Goal: Task Accomplishment & Management: Complete application form

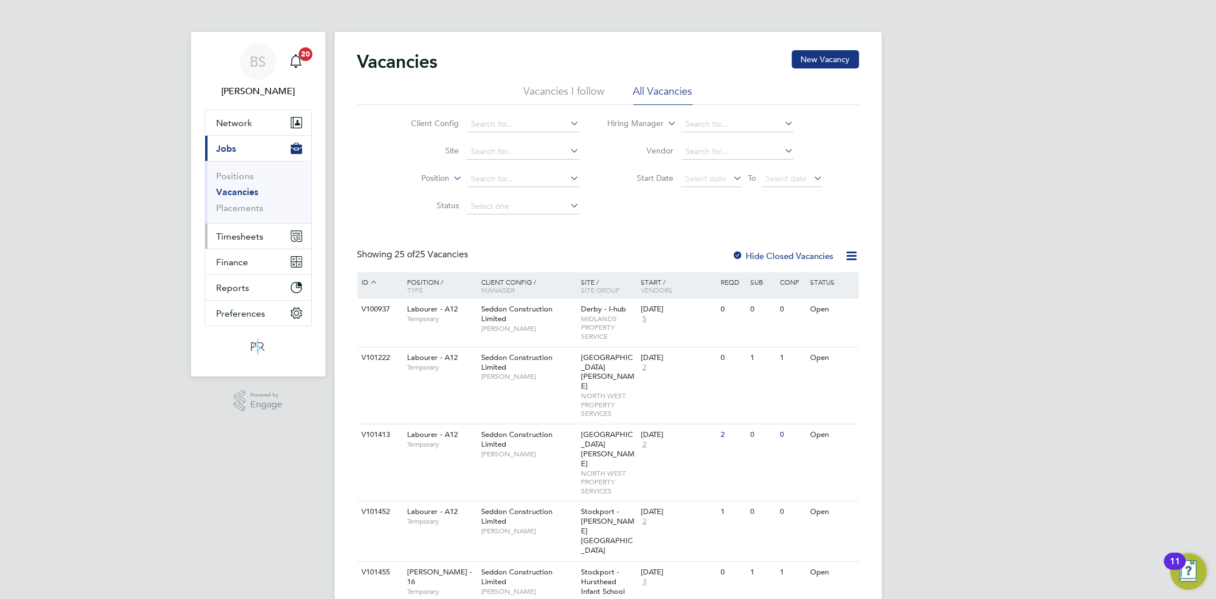
drag, startPoint x: 243, startPoint y: 235, endPoint x: 260, endPoint y: 240, distance: 17.3
click at [245, 235] on span "Timesheets" at bounding box center [240, 236] width 47 height 11
click at [246, 231] on span "Timesheets" at bounding box center [240, 236] width 47 height 11
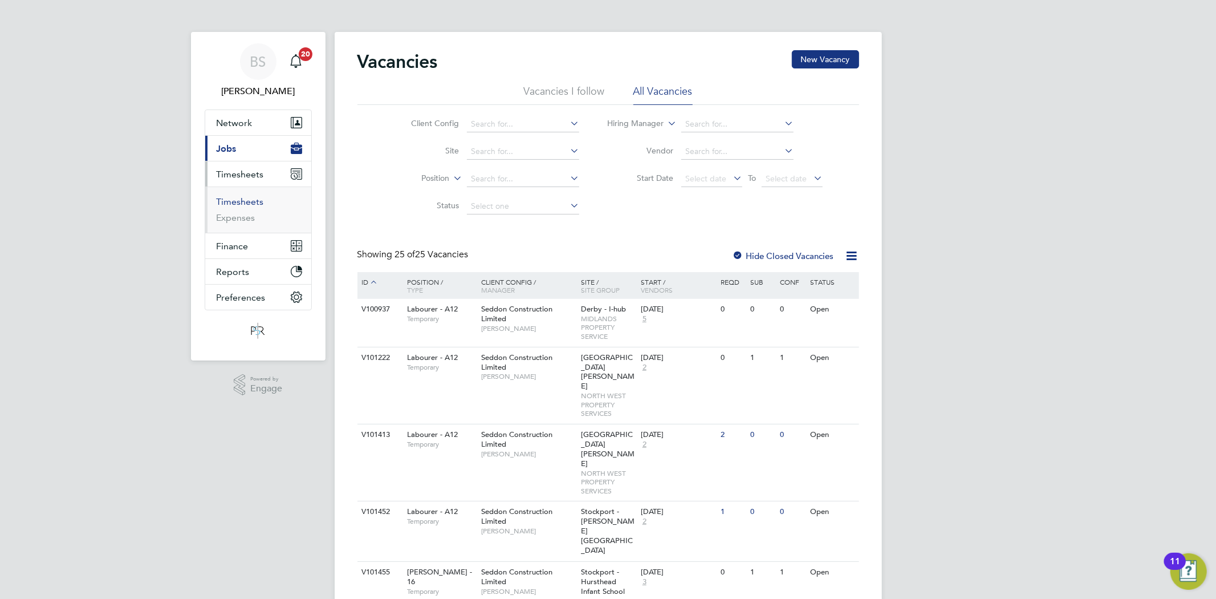
click at [232, 203] on link "Timesheets" at bounding box center [240, 201] width 47 height 11
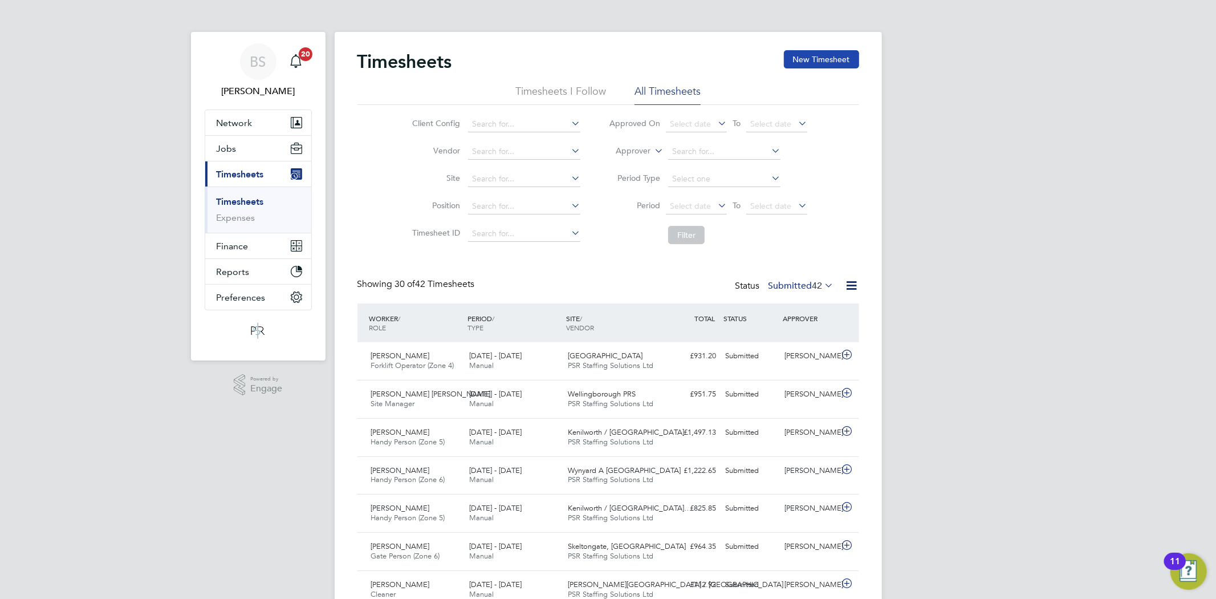
click at [812, 57] on button "New Timesheet" at bounding box center [821, 59] width 75 height 18
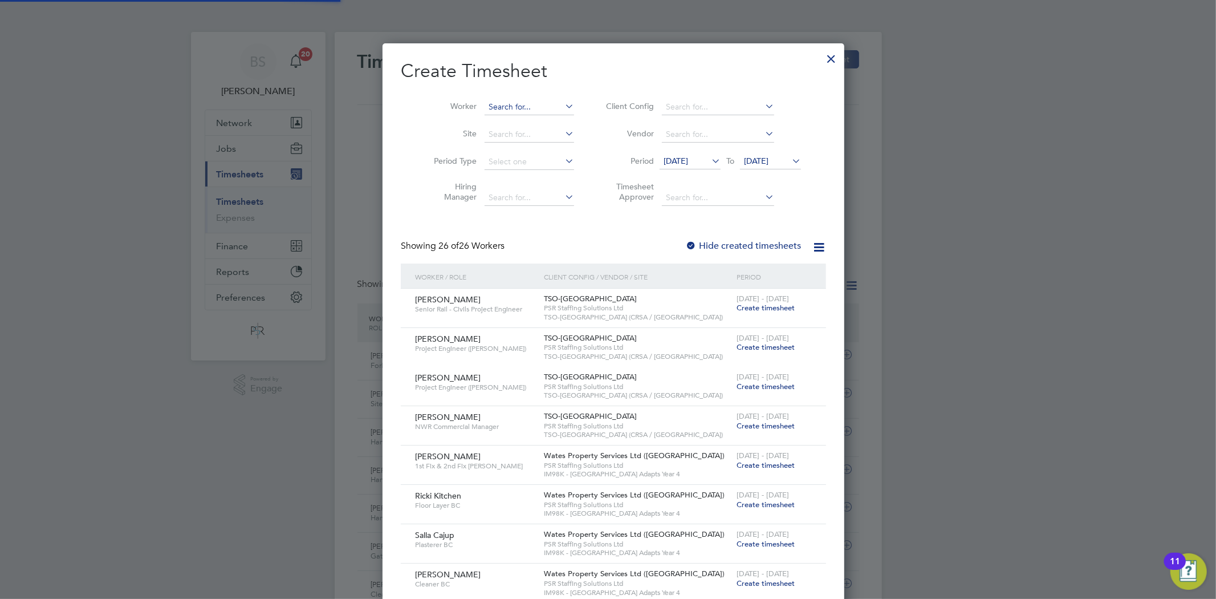
click at [498, 106] on input at bounding box center [530, 107] width 90 height 16
click at [503, 168] on b "Costel" at bounding box center [495, 169] width 24 height 10
type input "[PERSON_NAME]"
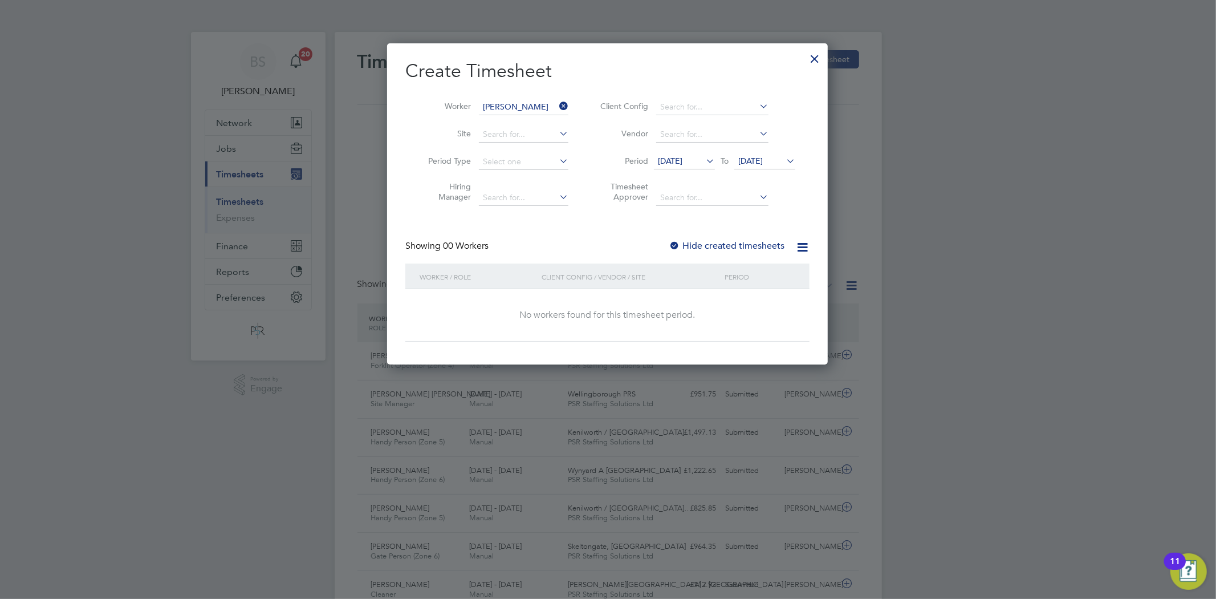
click at [682, 164] on span "[DATE]" at bounding box center [670, 161] width 25 height 10
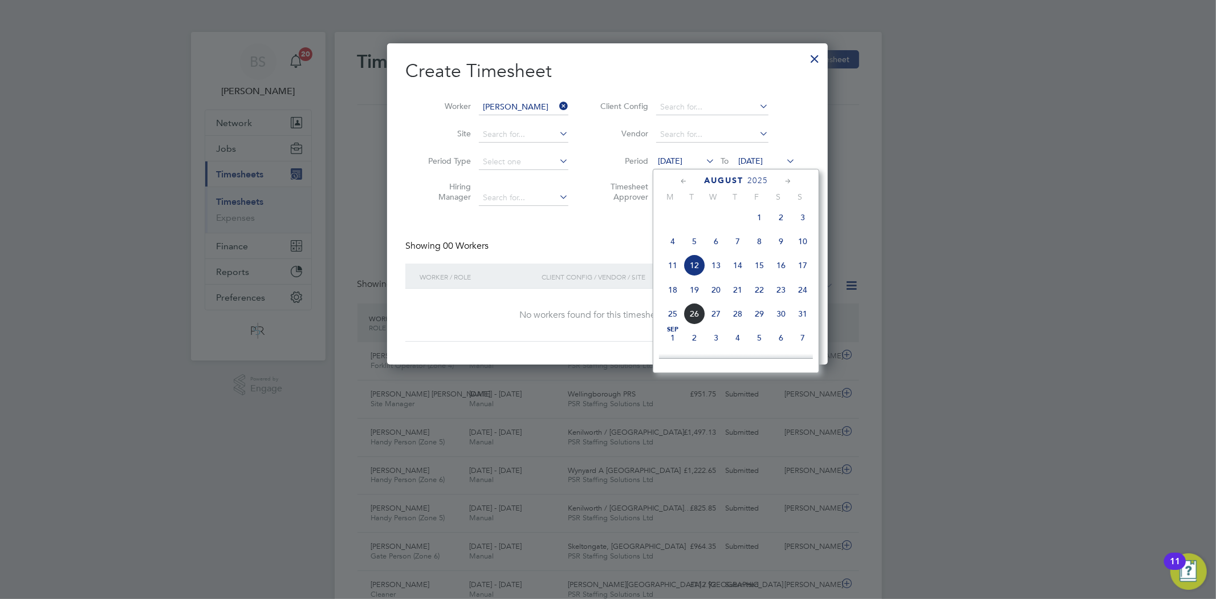
click at [669, 295] on span "18" at bounding box center [673, 290] width 22 height 22
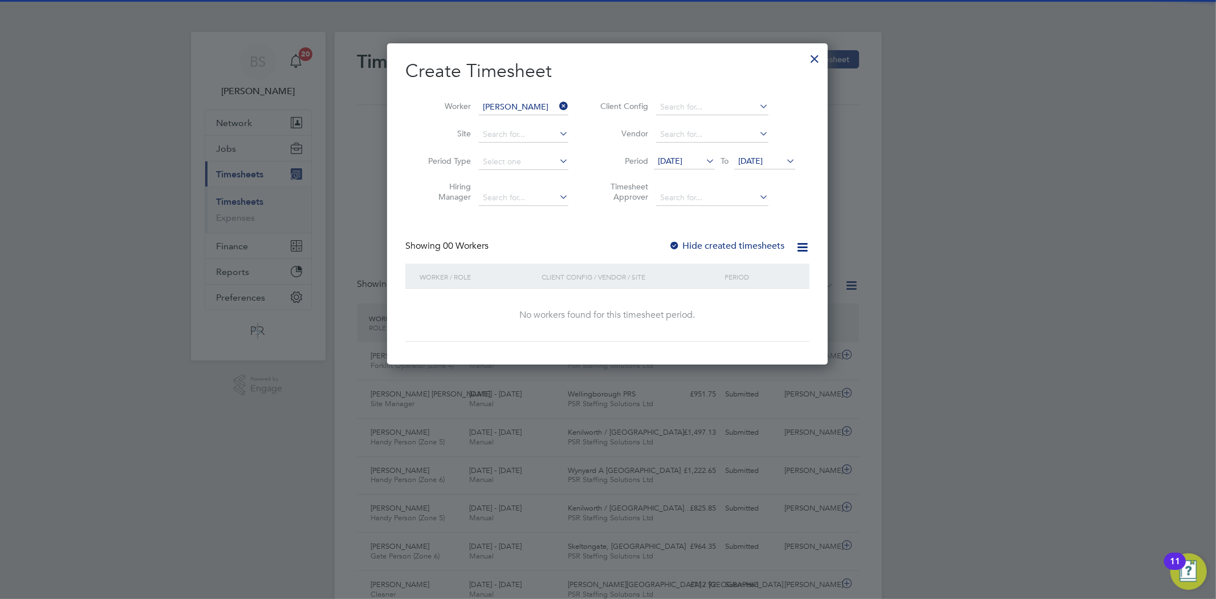
click at [682, 161] on span "[DATE]" at bounding box center [670, 161] width 25 height 10
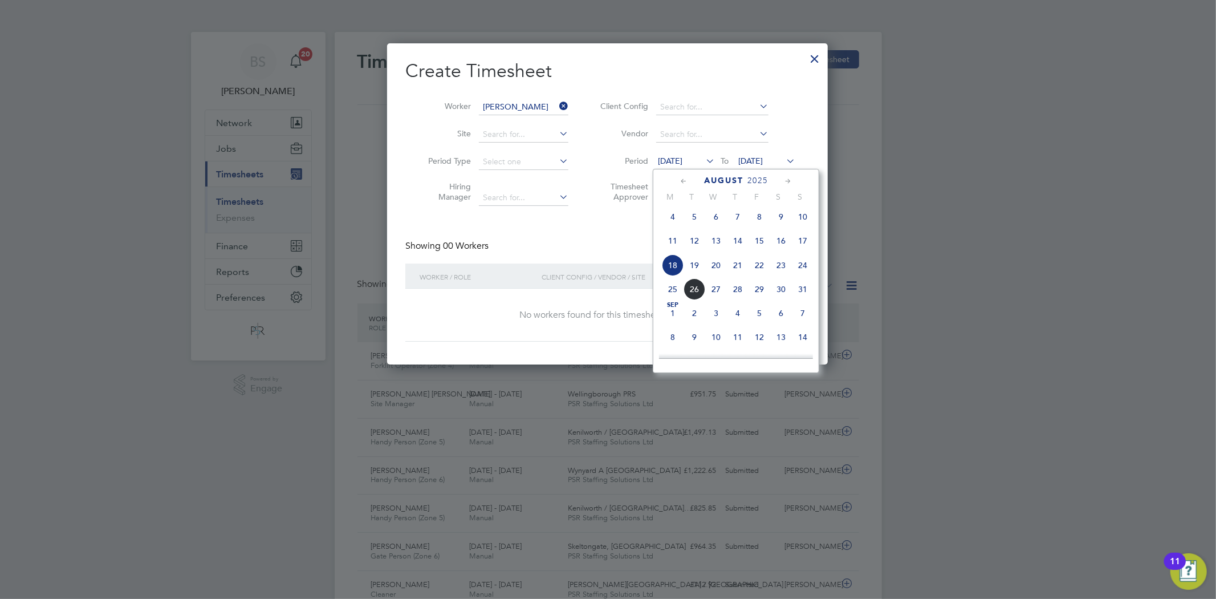
click at [669, 243] on span "11" at bounding box center [673, 241] width 22 height 22
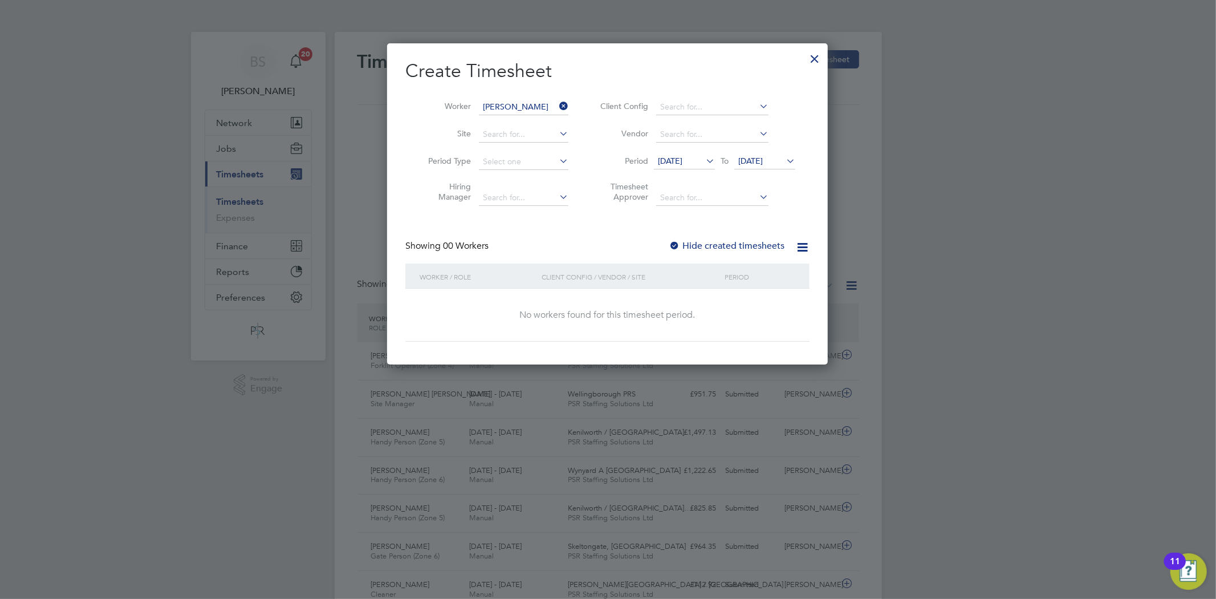
click at [733, 247] on label "Hide created timesheets" at bounding box center [727, 245] width 116 height 11
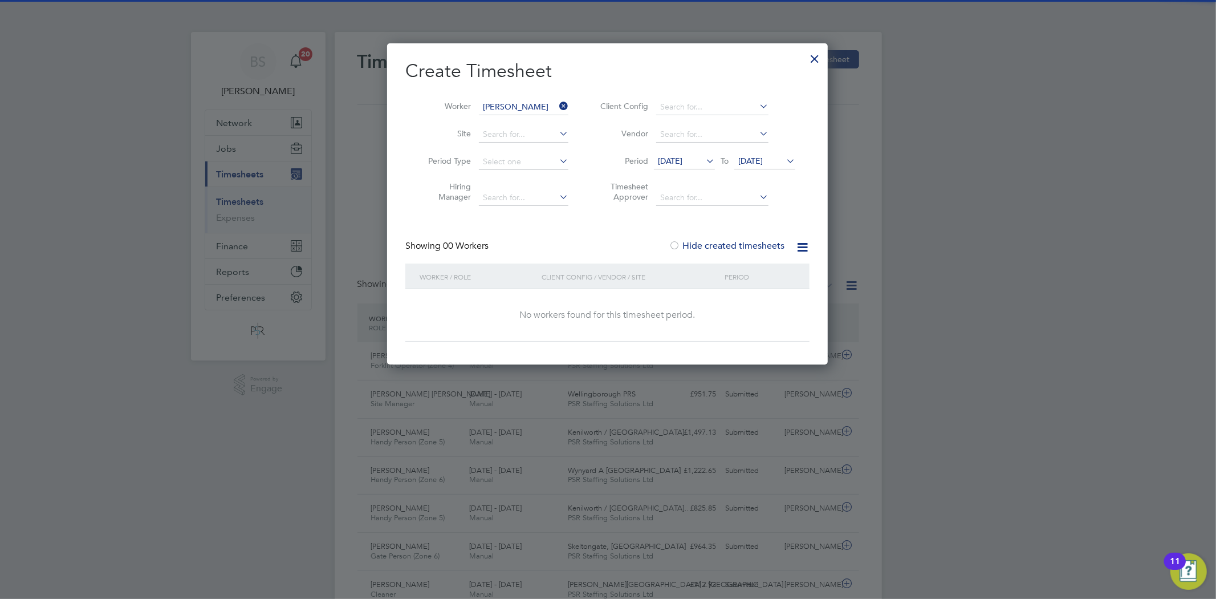
click at [760, 164] on span "[DATE]" at bounding box center [750, 161] width 25 height 10
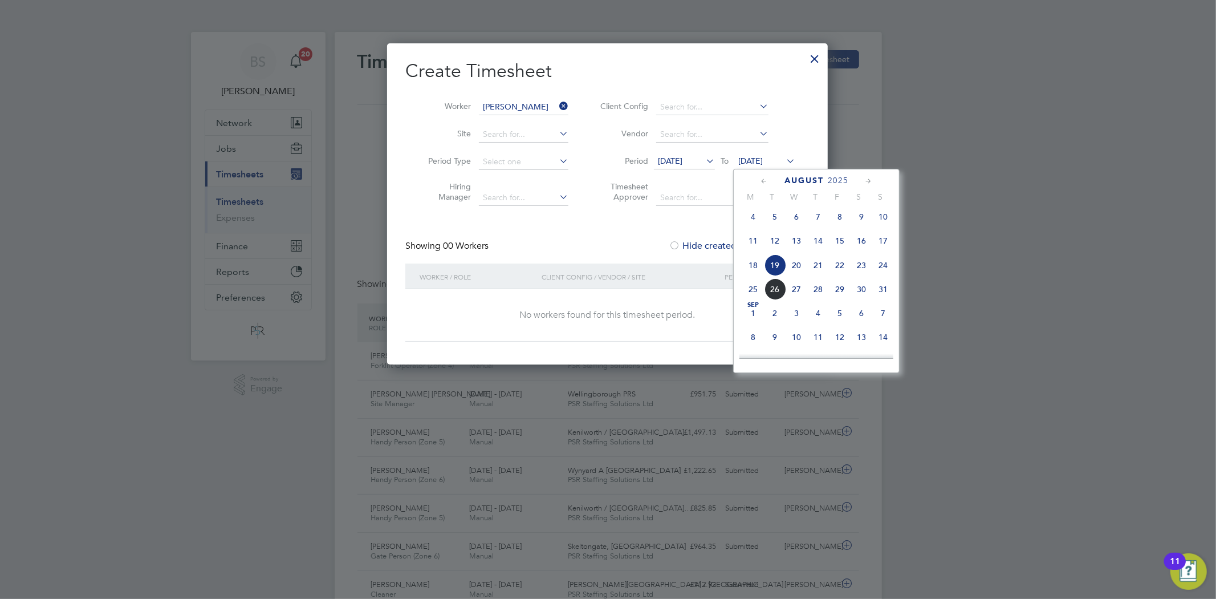
click at [885, 246] on span "17" at bounding box center [883, 241] width 22 height 22
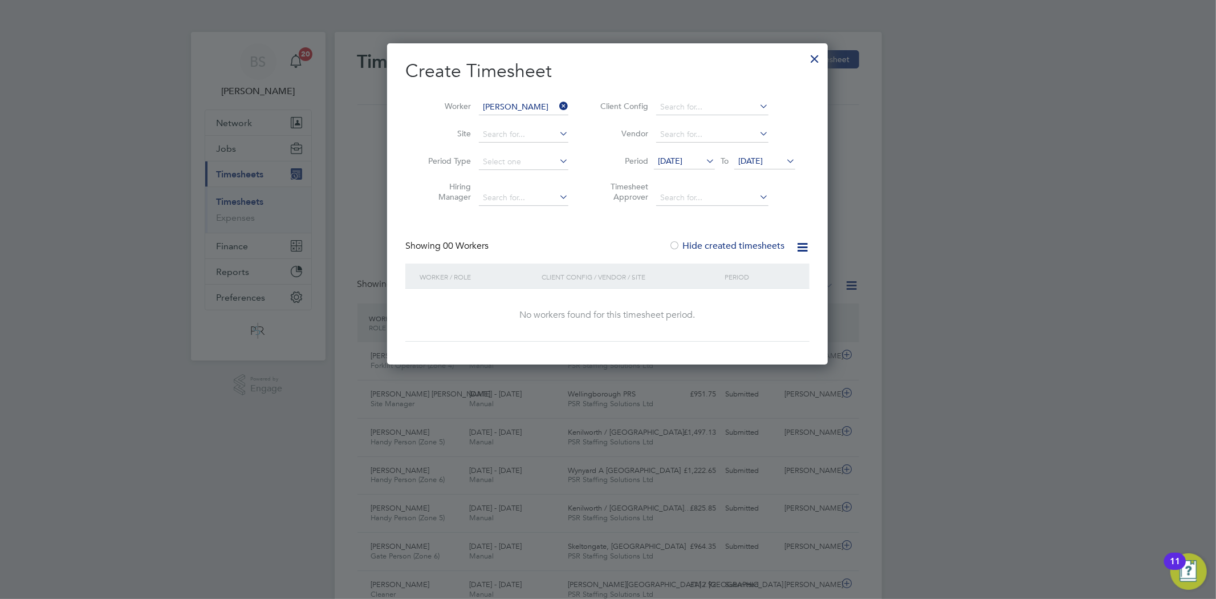
click at [682, 162] on span "[DATE]" at bounding box center [670, 161] width 25 height 10
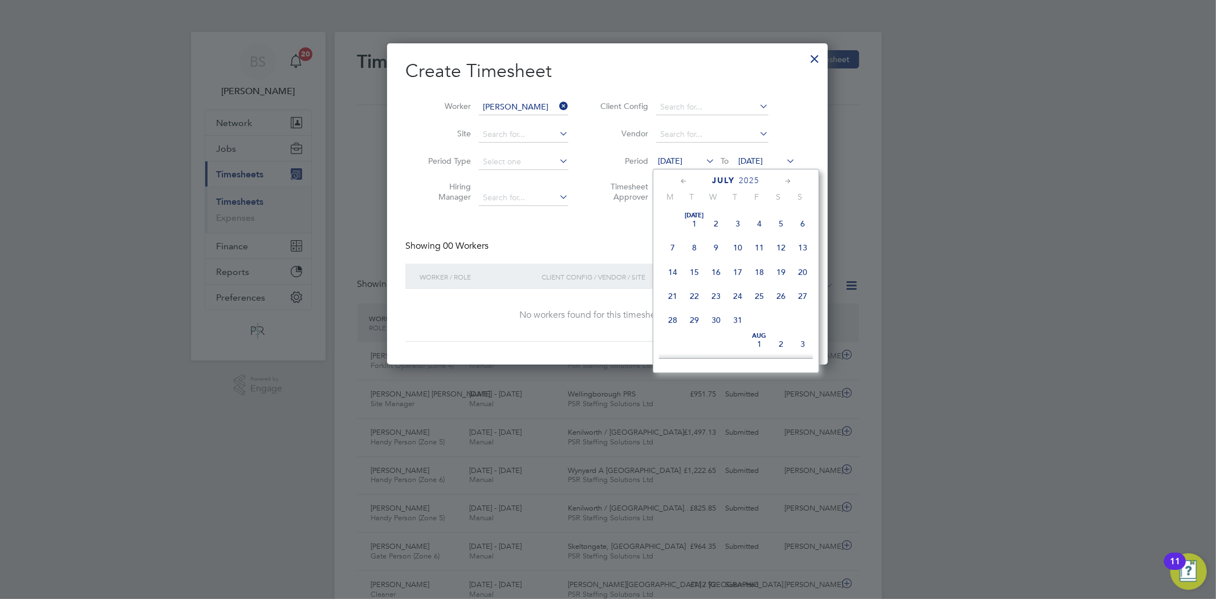
click at [671, 322] on span "28" at bounding box center [673, 320] width 22 height 22
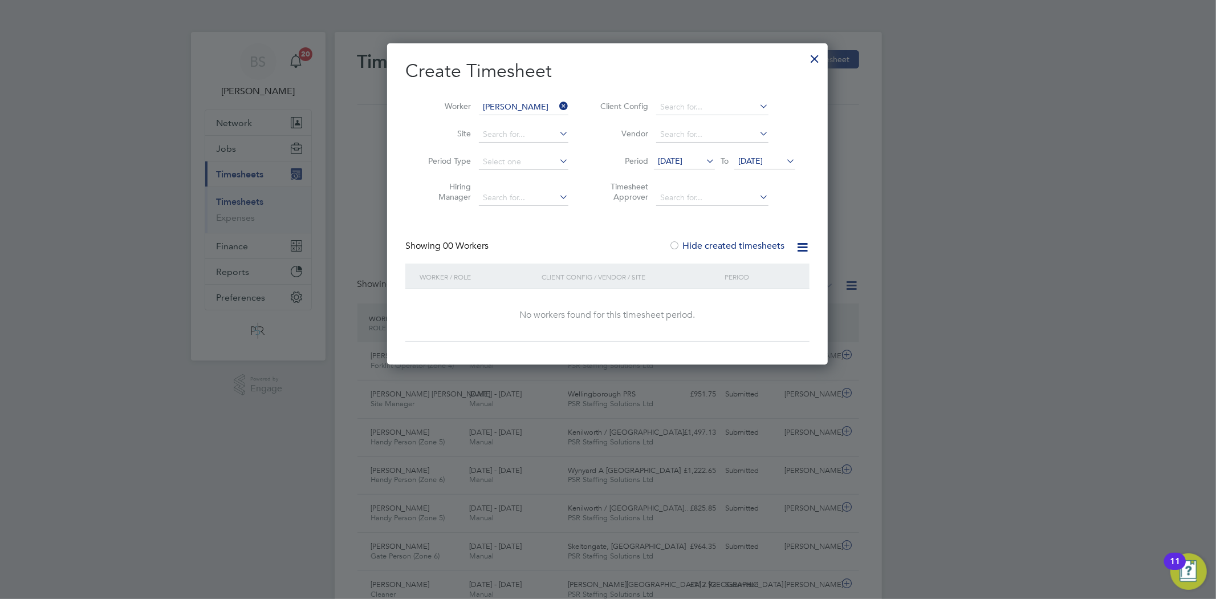
click at [819, 54] on div at bounding box center [815, 56] width 21 height 21
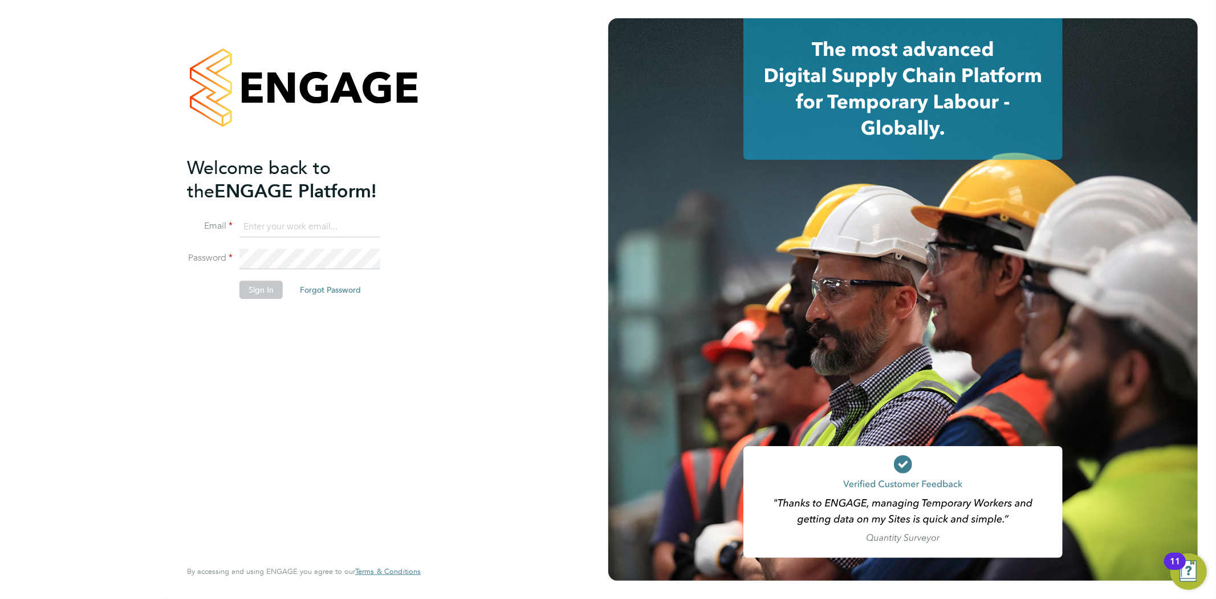
type input "seddon@psrsolutions.co.uk"
click at [254, 283] on button "Sign In" at bounding box center [260, 290] width 43 height 18
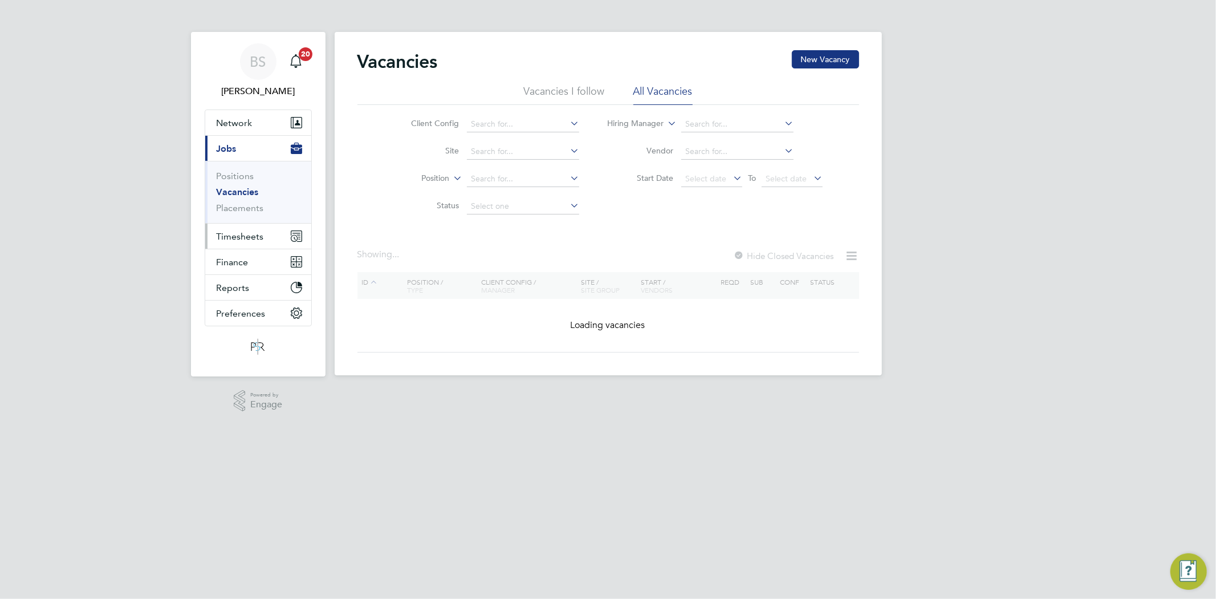
click at [247, 237] on span "Timesheets" at bounding box center [240, 236] width 47 height 11
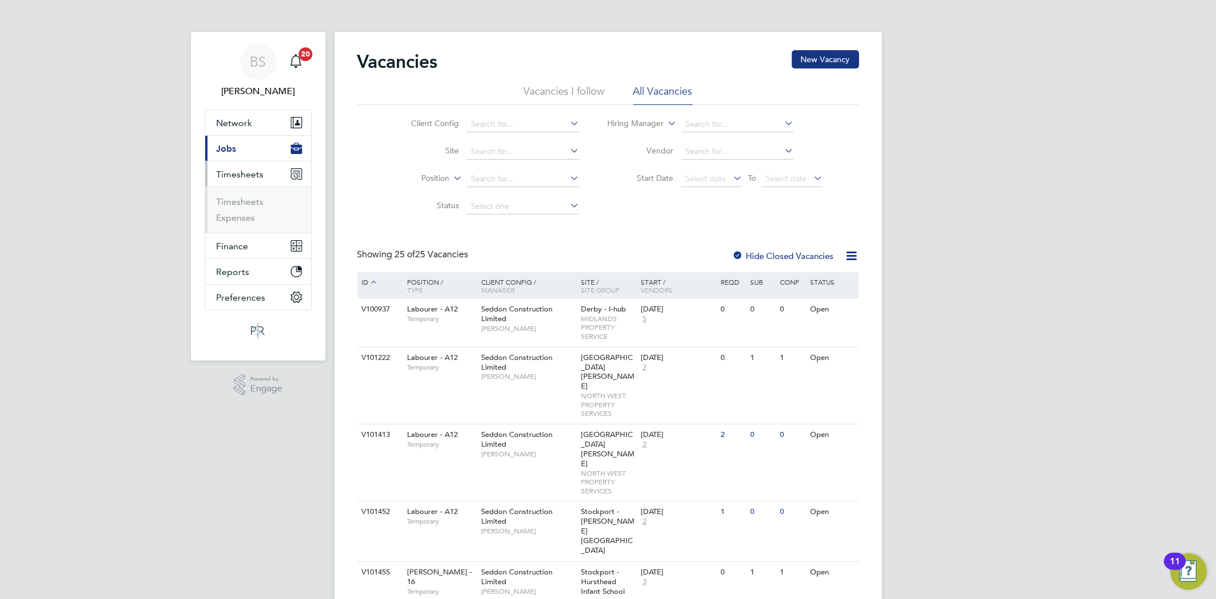
click at [232, 149] on span "Jobs" at bounding box center [227, 148] width 20 height 11
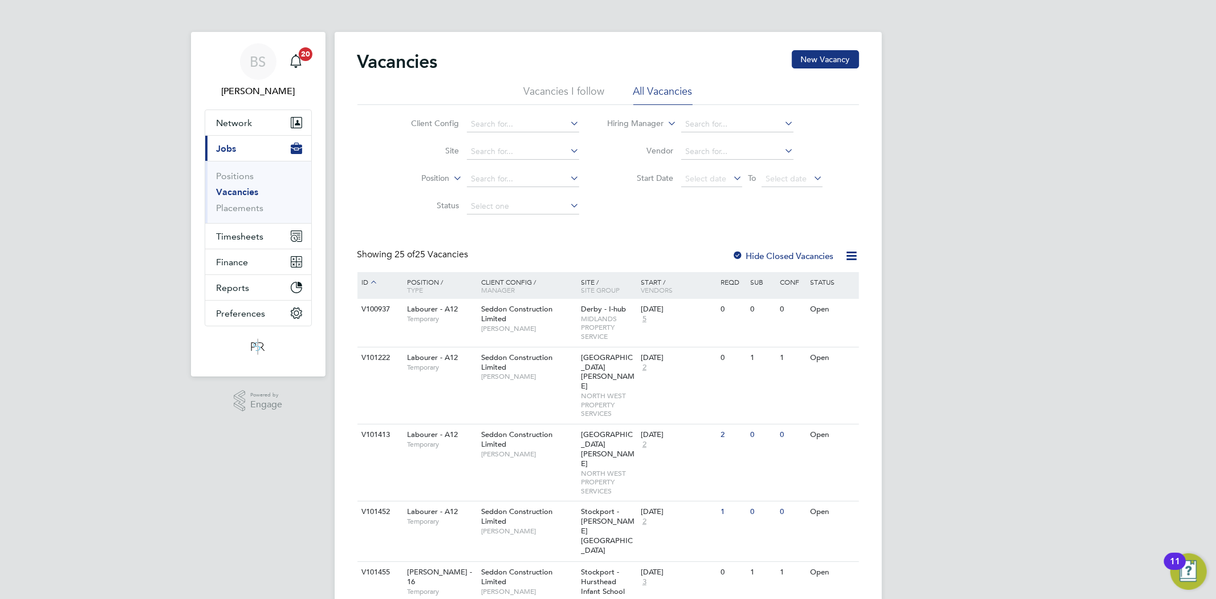
click at [236, 192] on link "Vacancies" at bounding box center [238, 191] width 42 height 11
click at [496, 122] on input at bounding box center [523, 124] width 112 height 16
click at [490, 137] on b "Countr" at bounding box center [484, 140] width 26 height 10
type input "Countryside Properties UK Ltd"
